Goal: Task Accomplishment & Management: Use online tool/utility

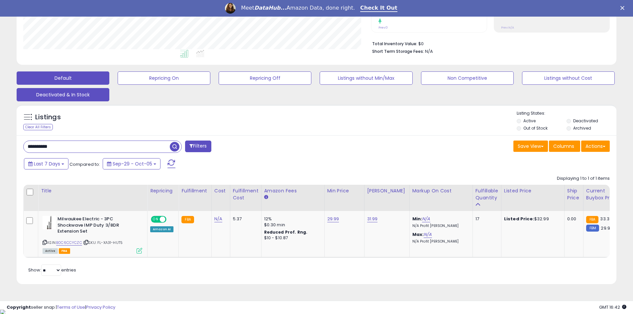
scroll to position [136, 348]
drag, startPoint x: 78, startPoint y: 146, endPoint x: 50, endPoint y: 151, distance: 29.0
click at [0, 147] on html "Unable to login Retrieving listings data.. has not yet accepted the Terms of Us…" at bounding box center [316, 2] width 633 height 314
click at [175, 147] on span "button" at bounding box center [175, 147] width 10 height 10
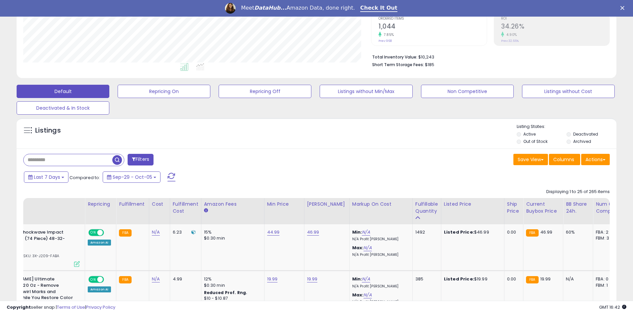
scroll to position [0, 0]
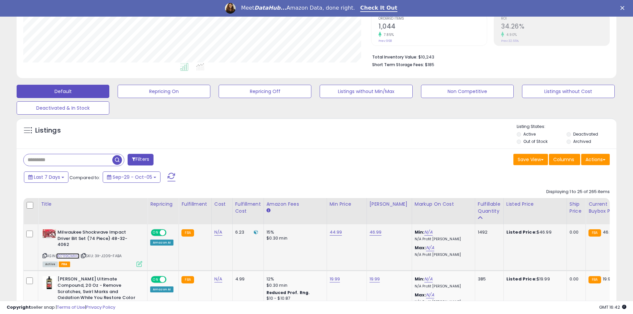
click at [63, 255] on link "B07119CMHQ" at bounding box center [67, 256] width 23 height 6
click at [374, 233] on link "46.99" at bounding box center [376, 232] width 12 height 7
drag, startPoint x: 345, startPoint y: 217, endPoint x: 329, endPoint y: 213, distance: 15.7
click at [330, 214] on input "*****" at bounding box center [354, 215] width 59 height 11
type input "*****"
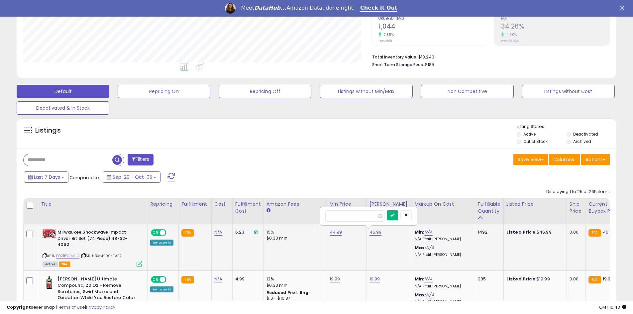
click at [395, 216] on icon "submit" at bounding box center [393, 215] width 4 height 4
